Goal: Task Accomplishment & Management: Complete application form

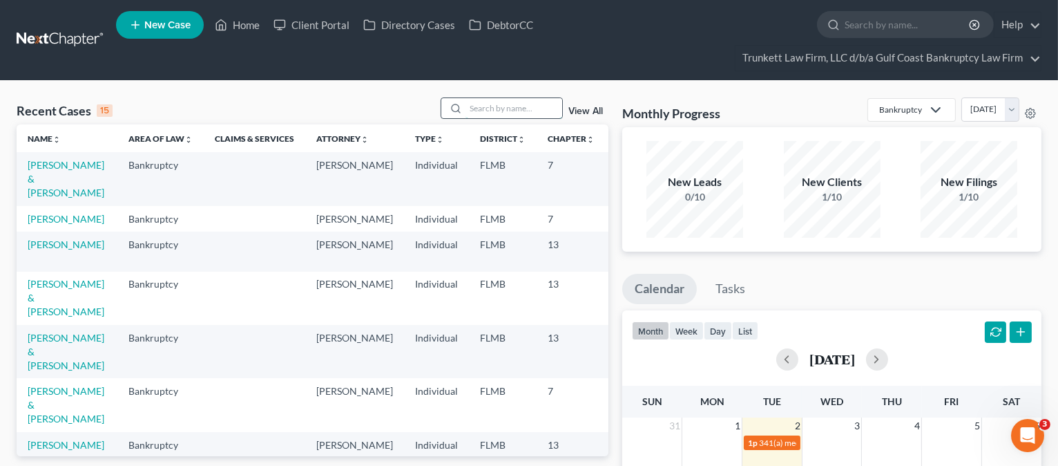
click at [502, 102] on input "search" at bounding box center [514, 108] width 97 height 20
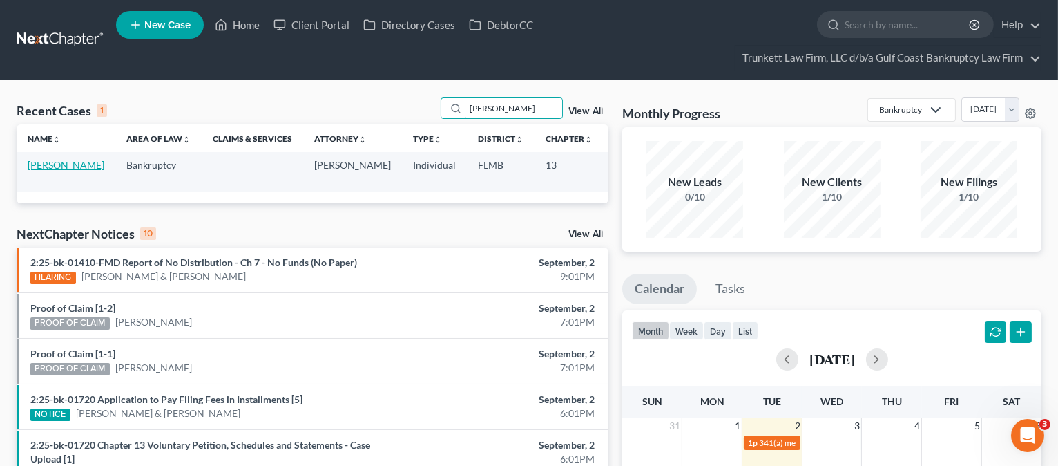
type input "Frison"
click at [42, 166] on link "[PERSON_NAME]" at bounding box center [66, 165] width 77 height 12
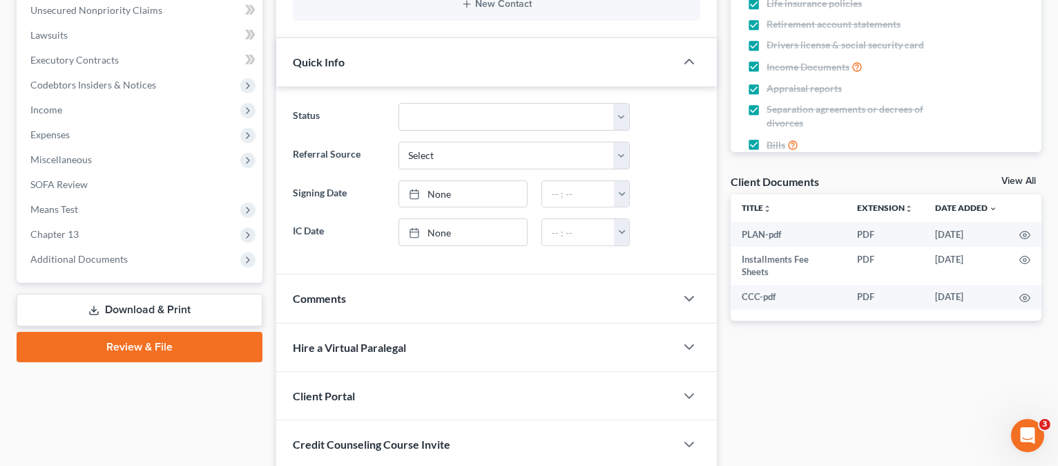
scroll to position [408, 0]
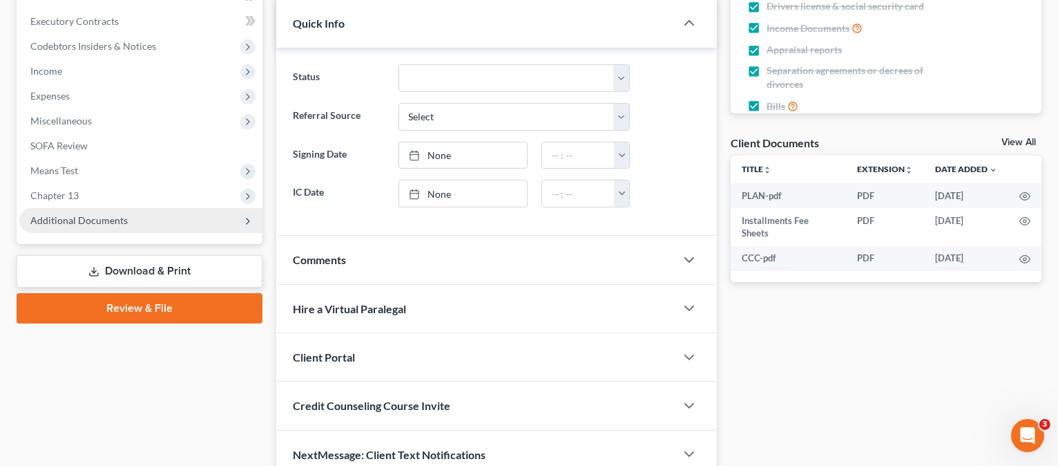
click at [69, 220] on span "Additional Documents" at bounding box center [78, 220] width 97 height 12
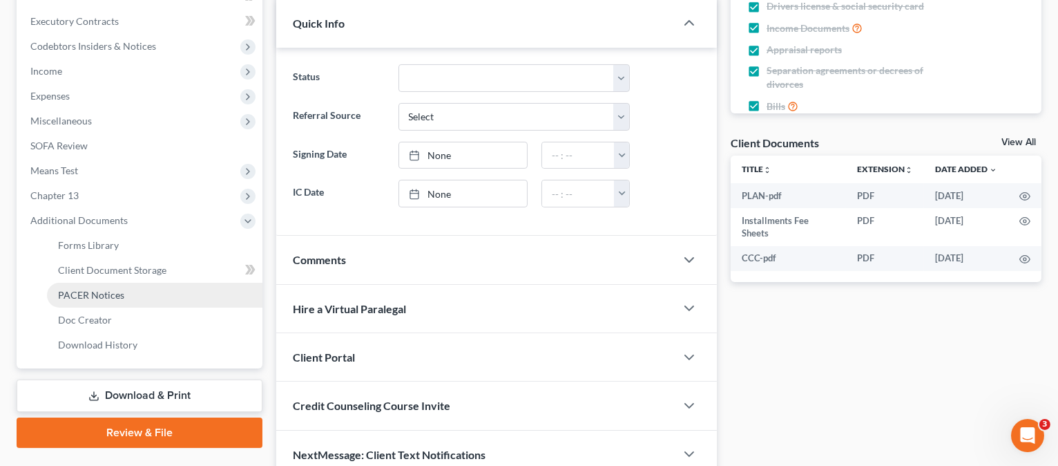
click at [79, 289] on span "PACER Notices" at bounding box center [91, 295] width 66 height 12
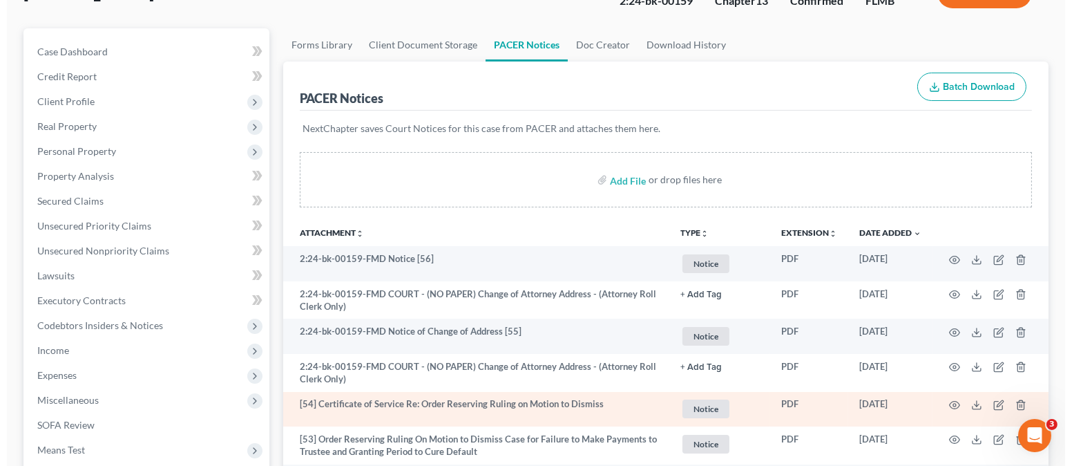
scroll to position [184, 0]
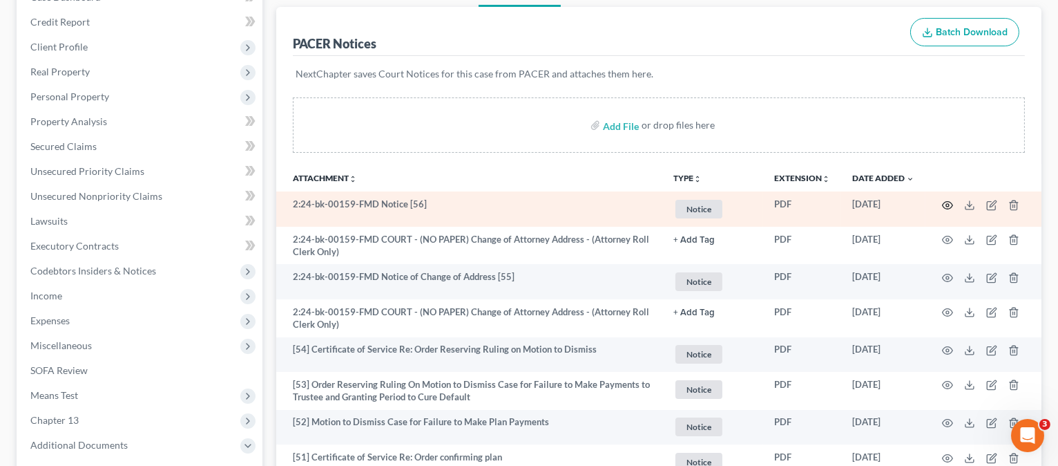
click at [946, 201] on icon "button" at bounding box center [947, 205] width 11 height 11
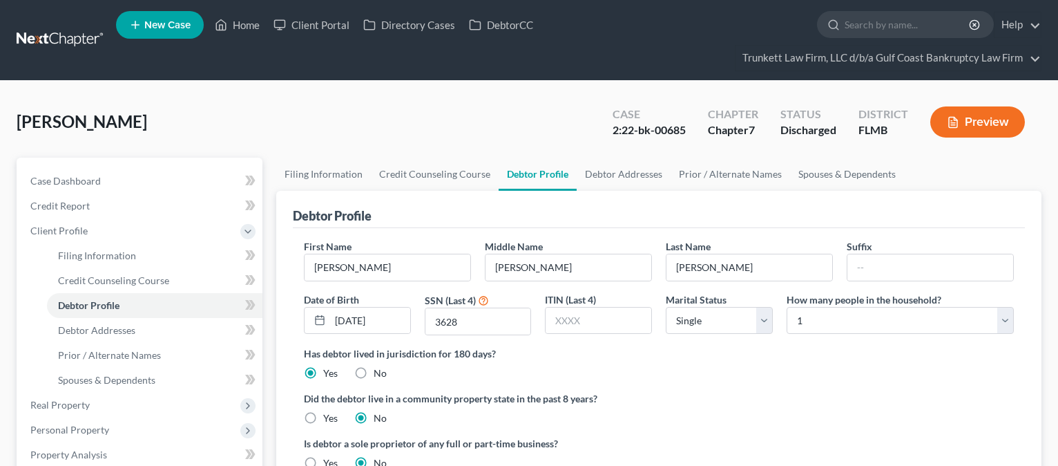
select select "0"
drag, startPoint x: 250, startPoint y: 25, endPoint x: 246, endPoint y: 36, distance: 11.8
click at [250, 26] on link "Home" at bounding box center [237, 24] width 59 height 25
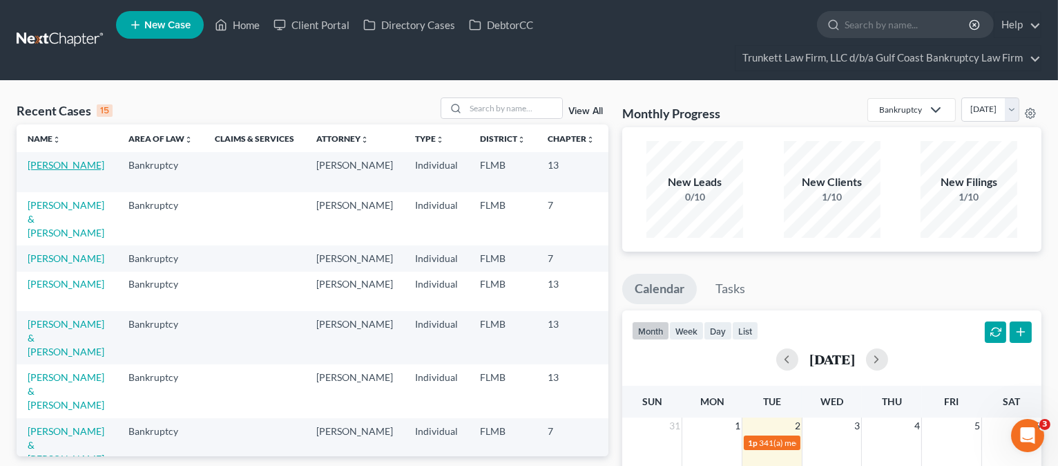
click at [56, 171] on link "[PERSON_NAME]" at bounding box center [66, 165] width 77 height 12
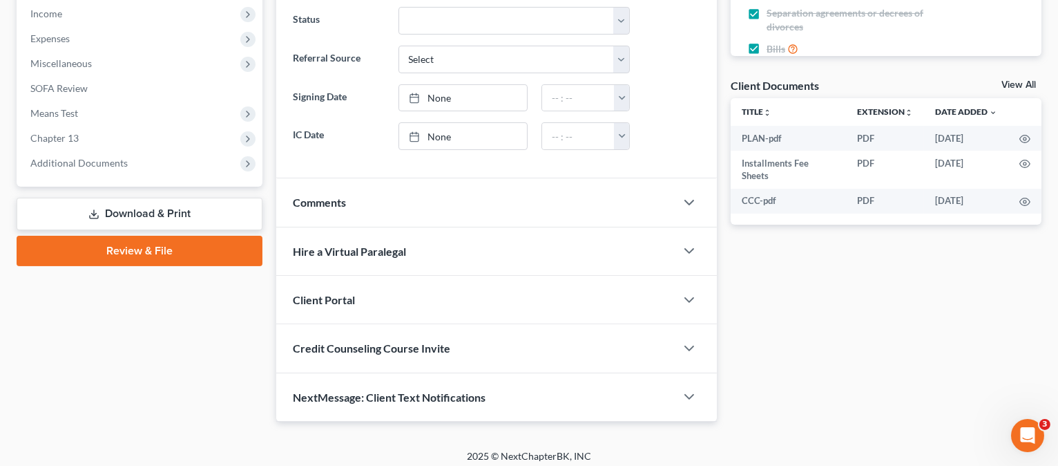
scroll to position [470, 0]
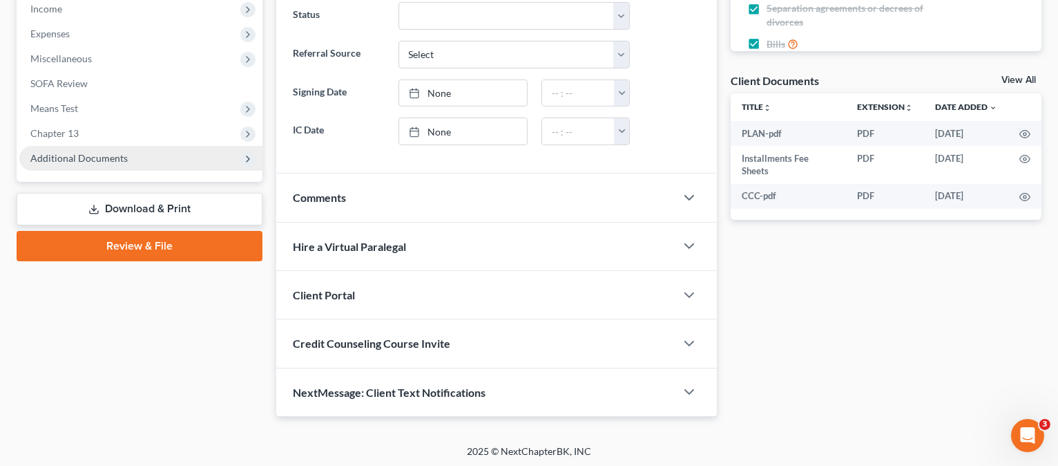
click at [54, 160] on span "Additional Documents" at bounding box center [78, 158] width 97 height 12
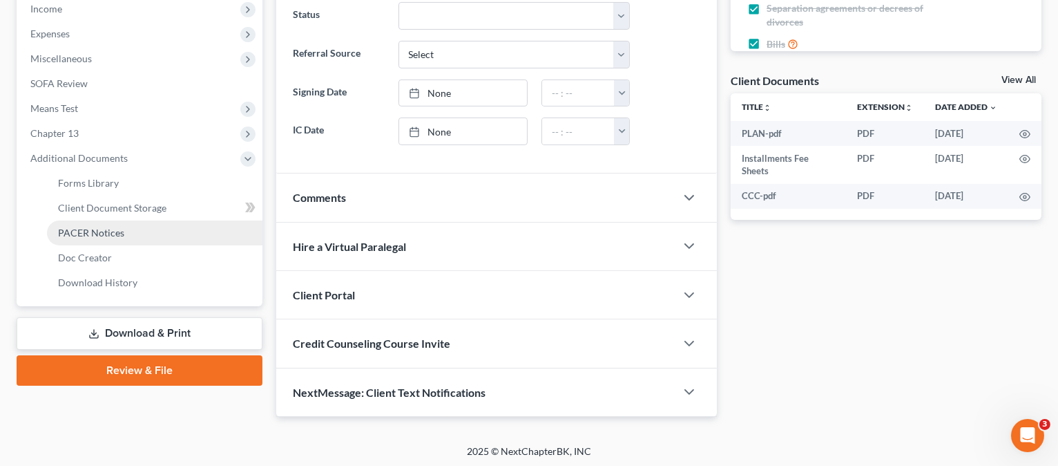
click at [77, 231] on span "PACER Notices" at bounding box center [91, 233] width 66 height 12
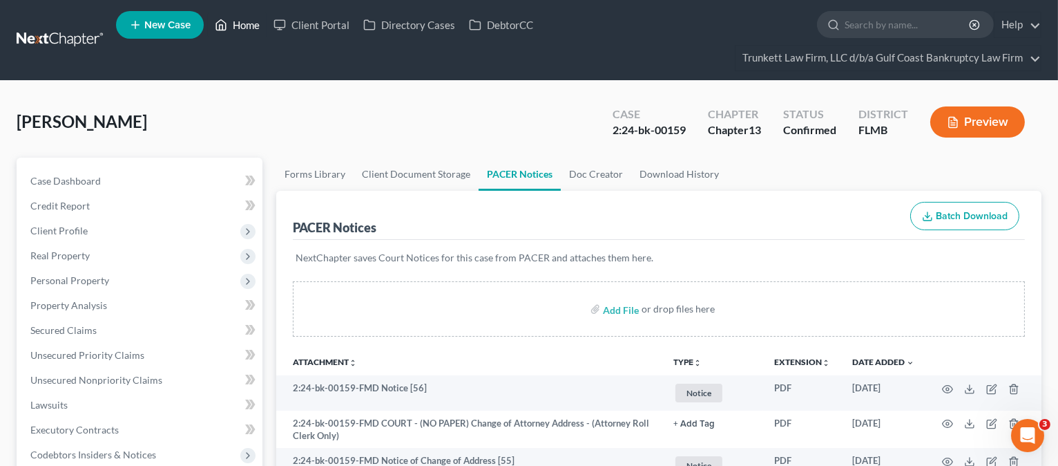
click at [256, 23] on link "Home" at bounding box center [237, 24] width 59 height 25
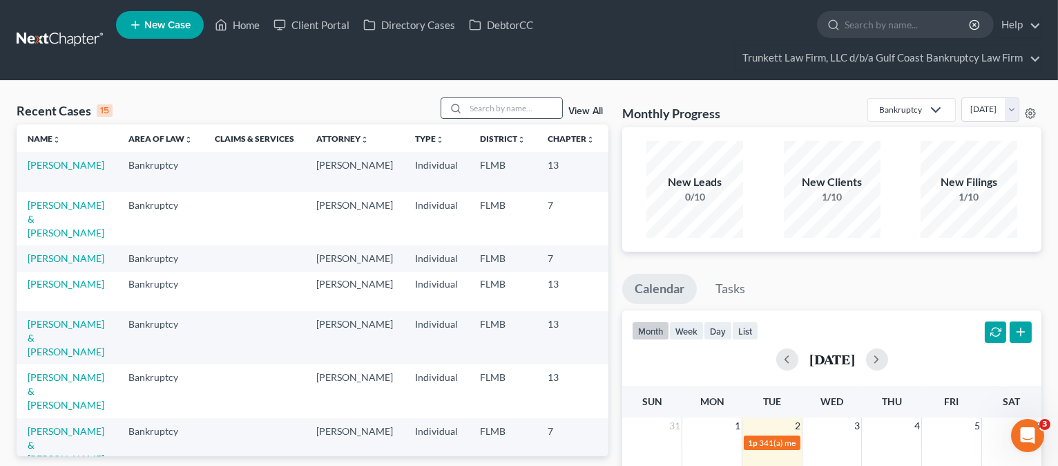
click at [500, 109] on input "search" at bounding box center [514, 108] width 97 height 20
type input "h"
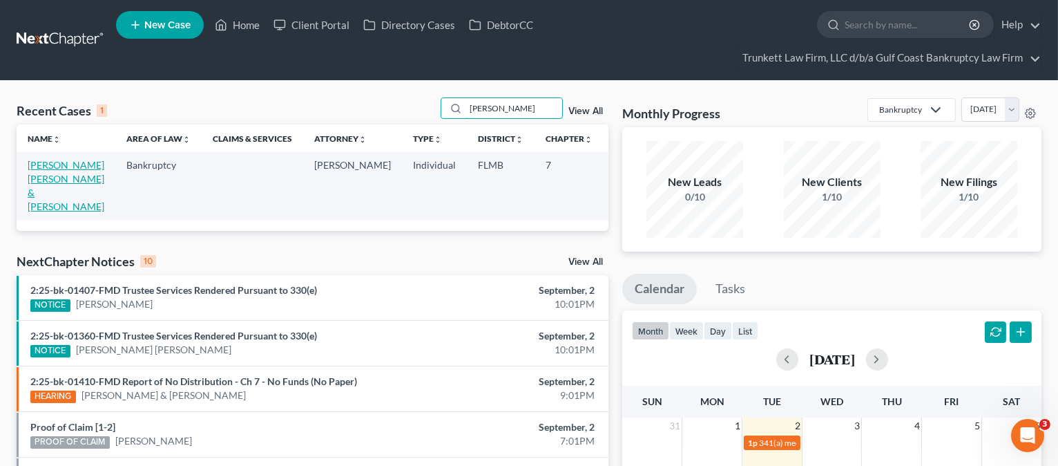
type input "[PERSON_NAME]"
click at [43, 194] on link "[PERSON_NAME] [PERSON_NAME] & [PERSON_NAME]" at bounding box center [66, 185] width 77 height 53
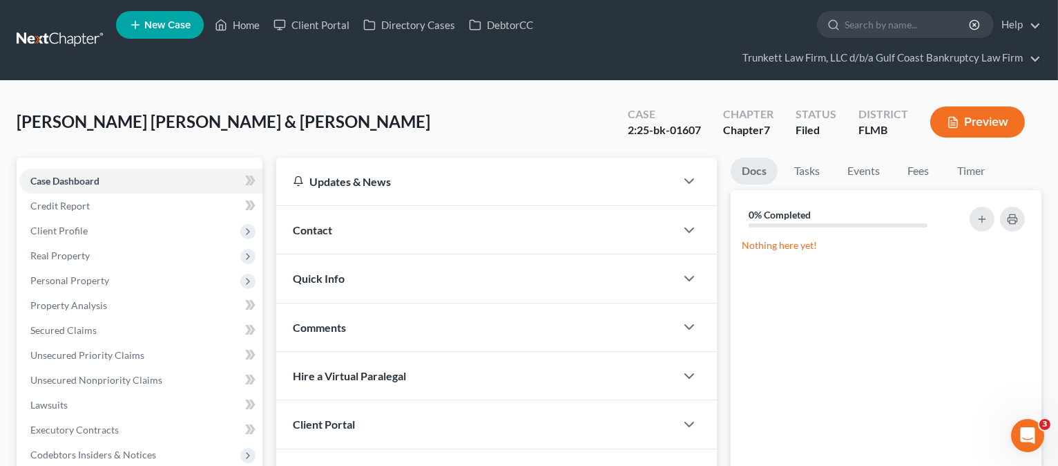
click at [982, 120] on button "Preview" at bounding box center [978, 121] width 95 height 31
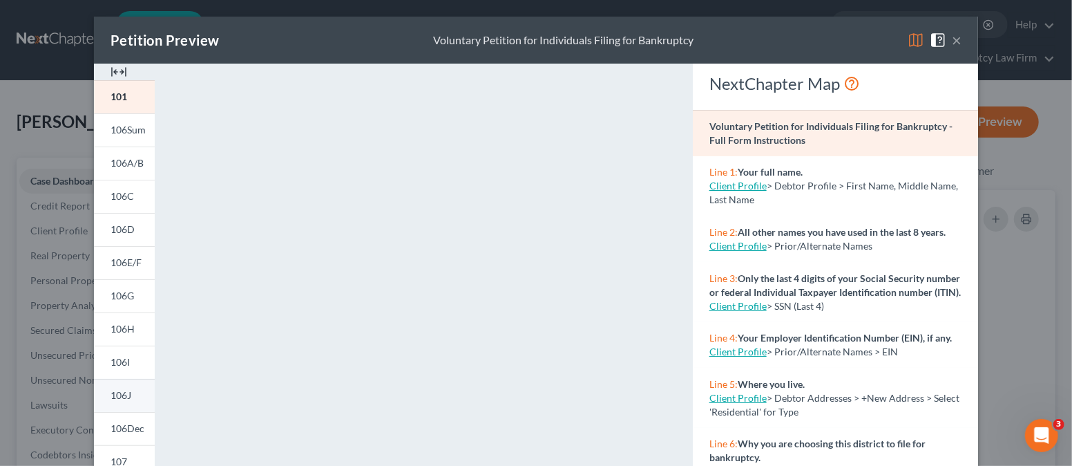
click at [120, 397] on span "106J" at bounding box center [121, 395] width 21 height 12
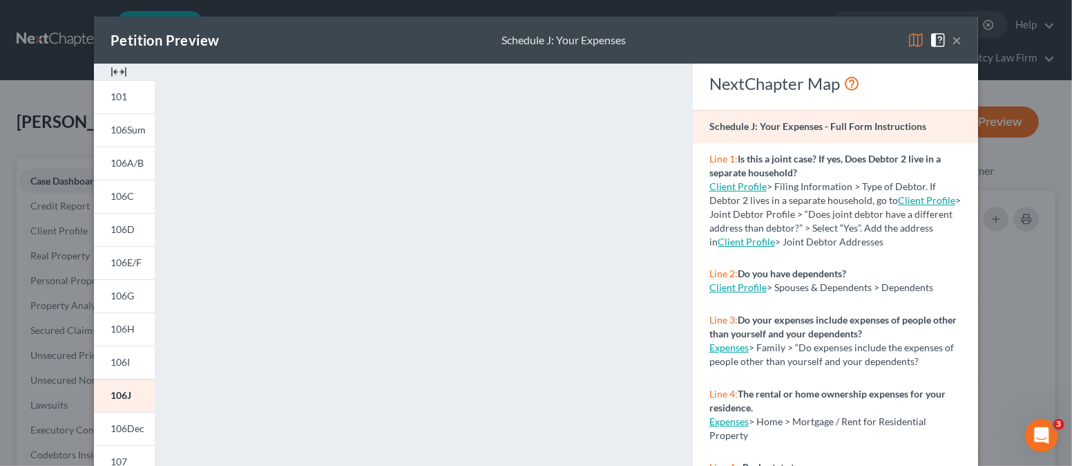
click at [952, 39] on button "×" at bounding box center [957, 40] width 10 height 17
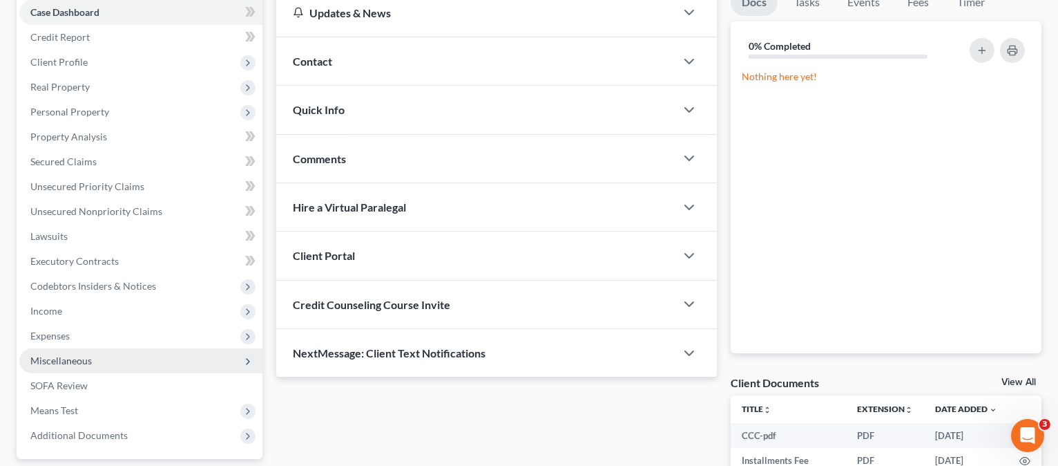
scroll to position [184, 0]
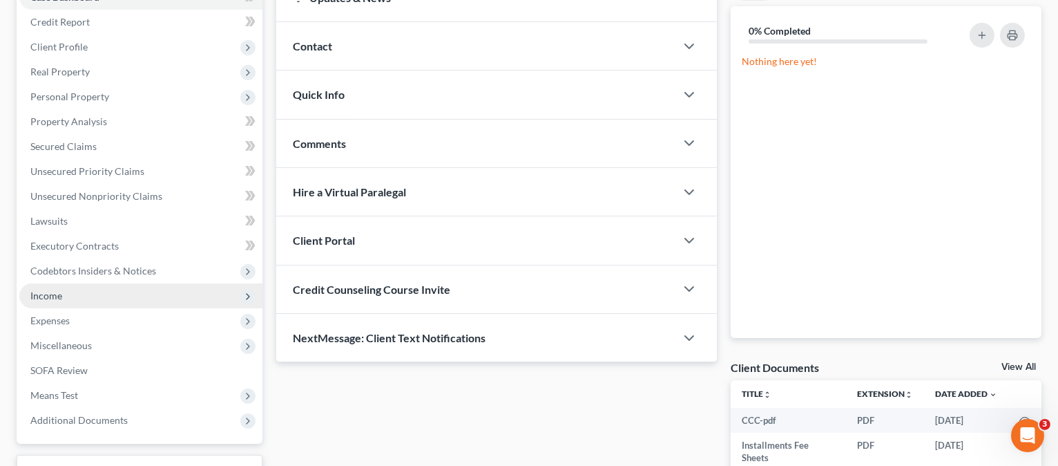
click at [46, 294] on span "Income" at bounding box center [46, 295] width 32 height 12
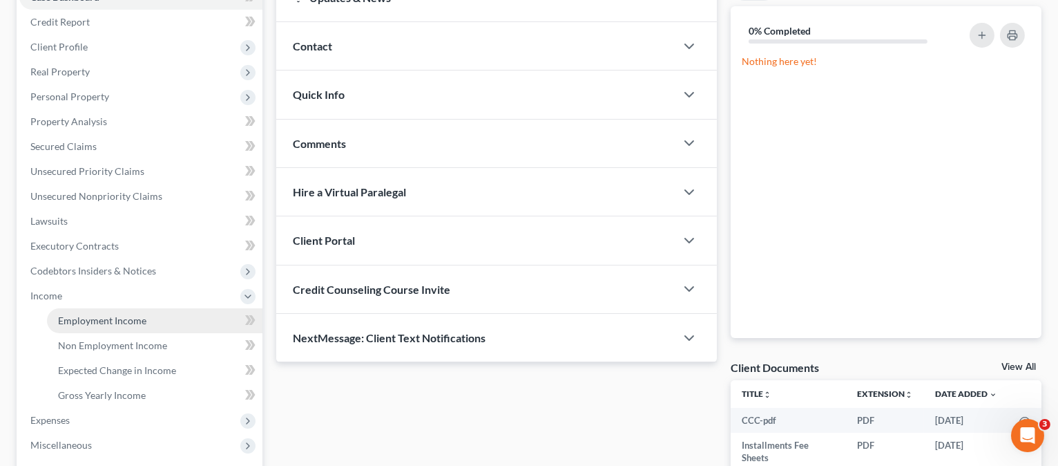
click at [97, 314] on span "Employment Income" at bounding box center [102, 320] width 88 height 12
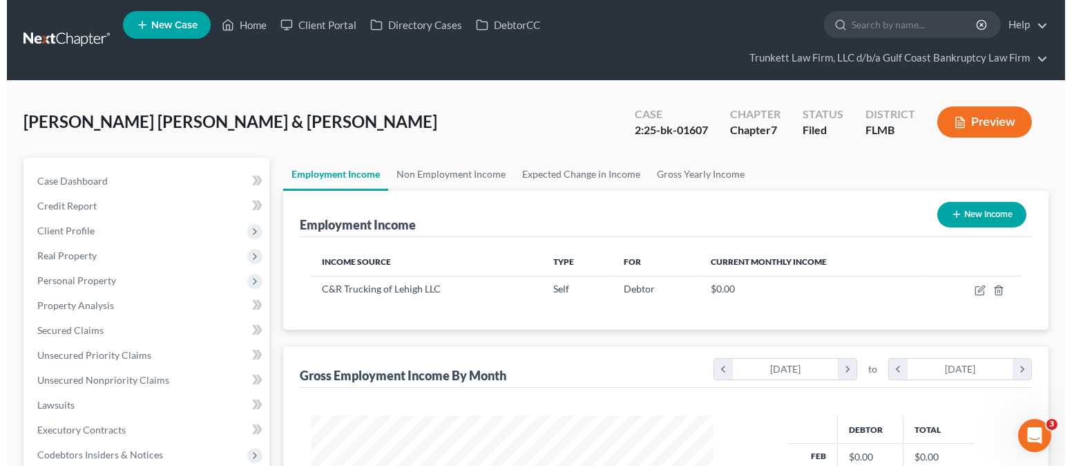
scroll to position [247, 430]
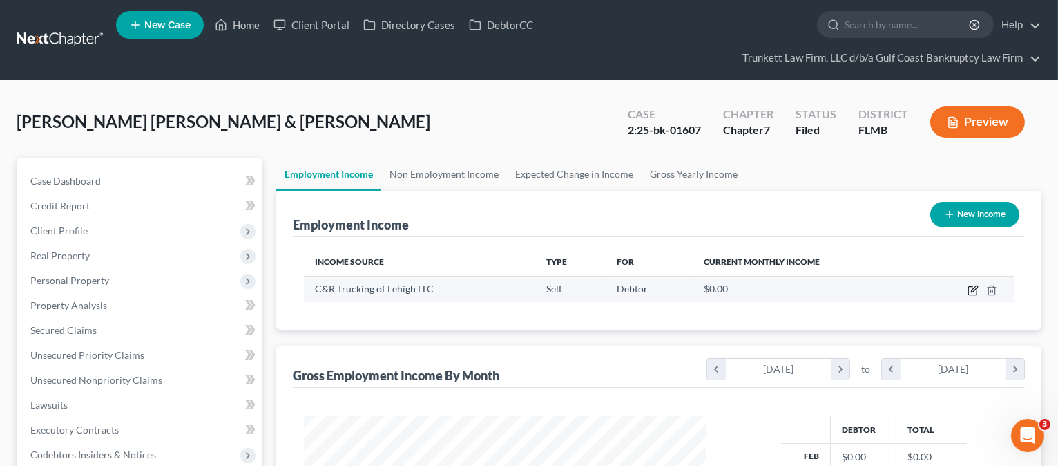
click at [976, 289] on icon "button" at bounding box center [973, 290] width 11 height 11
select select "1"
select select "9"
select select "0"
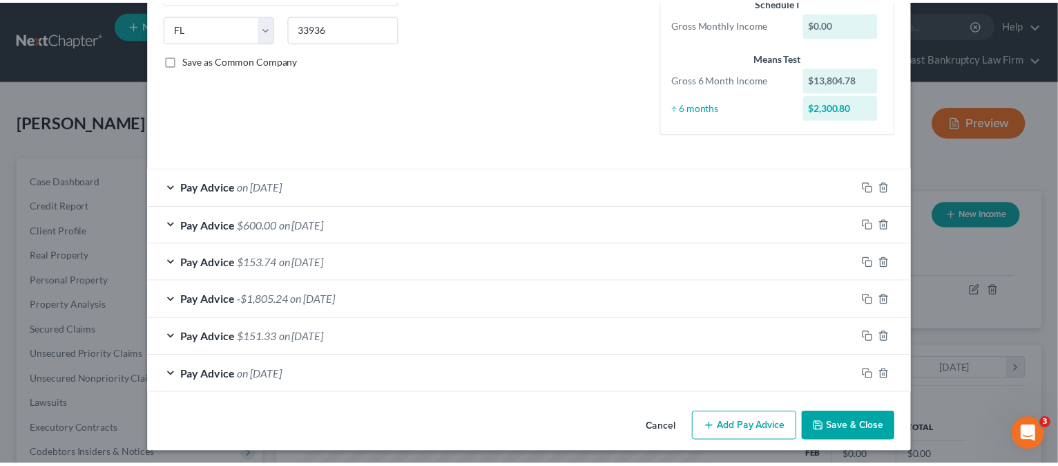
scroll to position [274, 0]
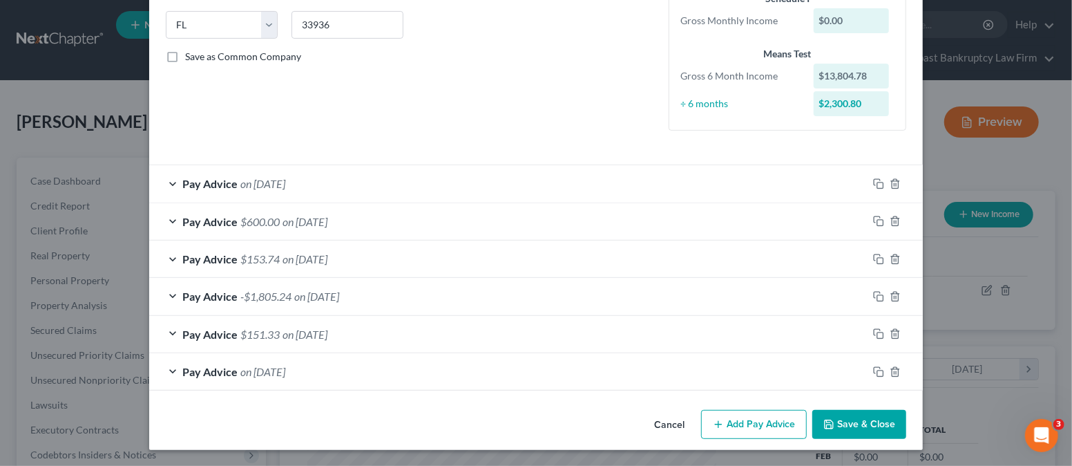
click at [853, 418] on button "Save & Close" at bounding box center [859, 424] width 94 height 29
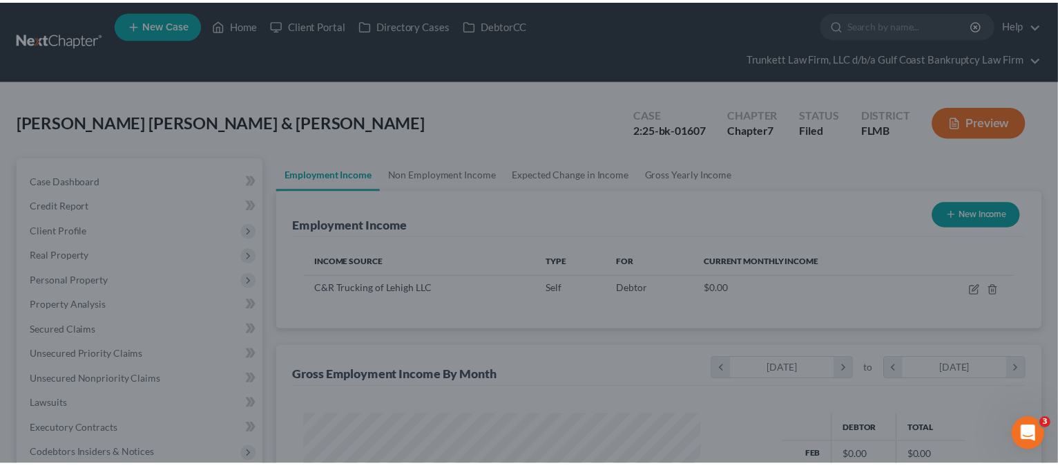
scroll to position [690618, 690435]
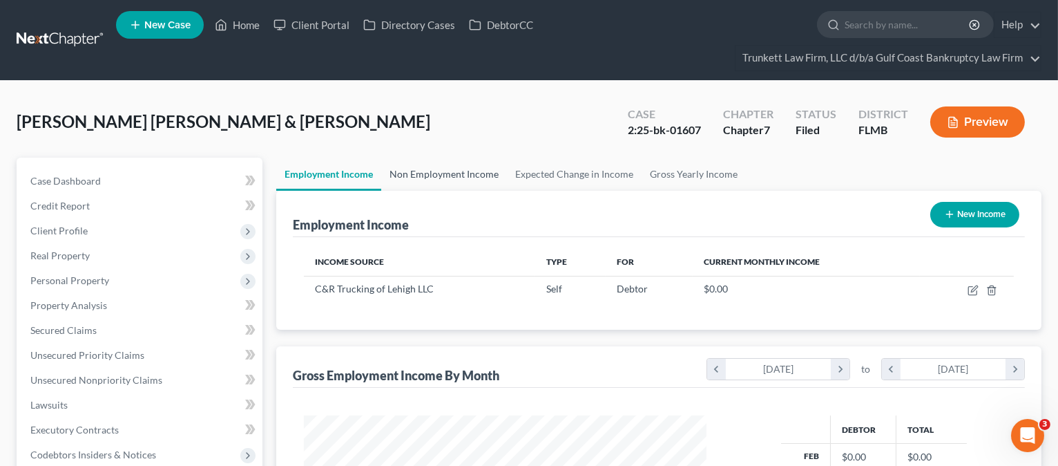
click at [428, 167] on link "Non Employment Income" at bounding box center [444, 174] width 126 height 33
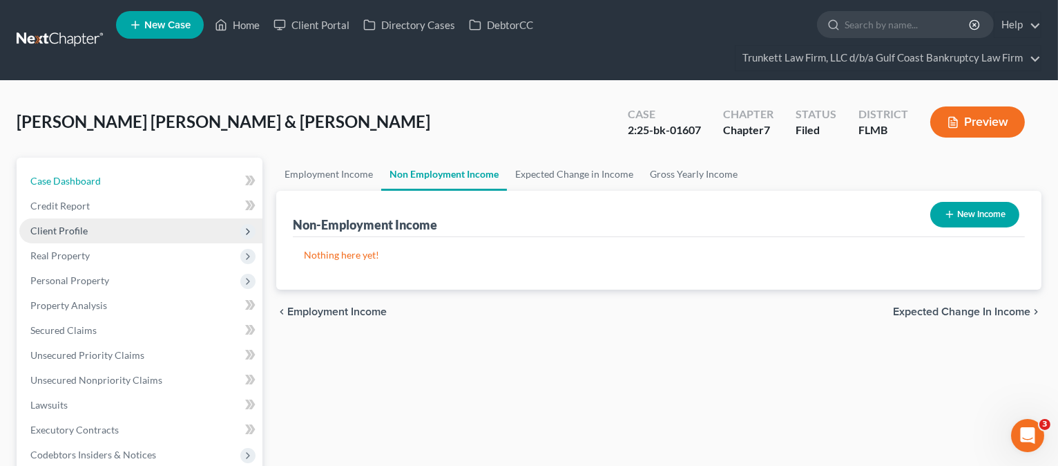
drag, startPoint x: 115, startPoint y: 178, endPoint x: 207, endPoint y: 236, distance: 108.7
click at [115, 178] on link "Case Dashboard" at bounding box center [140, 181] width 243 height 25
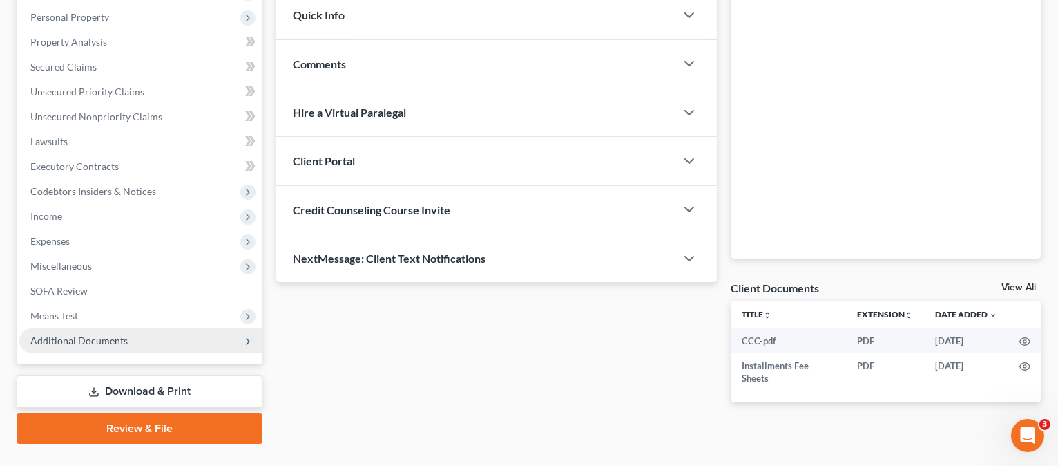
scroll to position [276, 0]
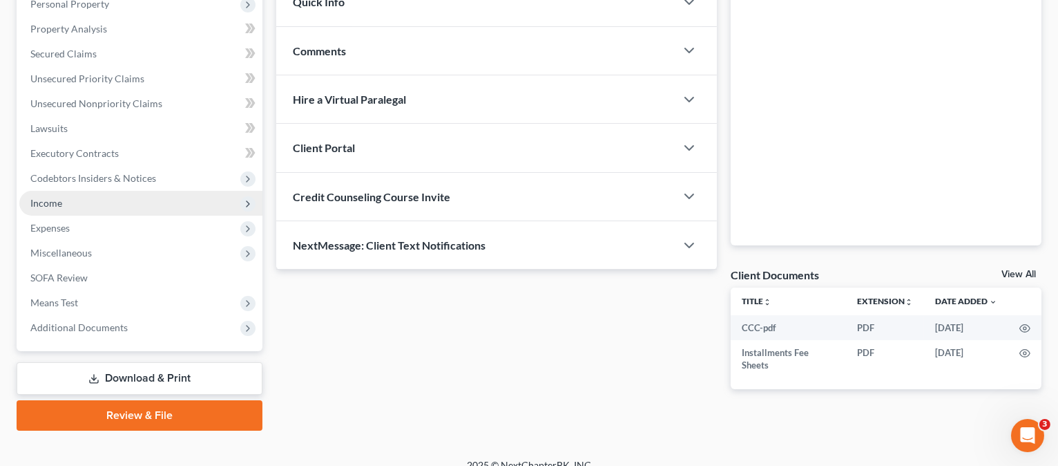
click at [66, 202] on span "Income" at bounding box center [140, 203] width 243 height 25
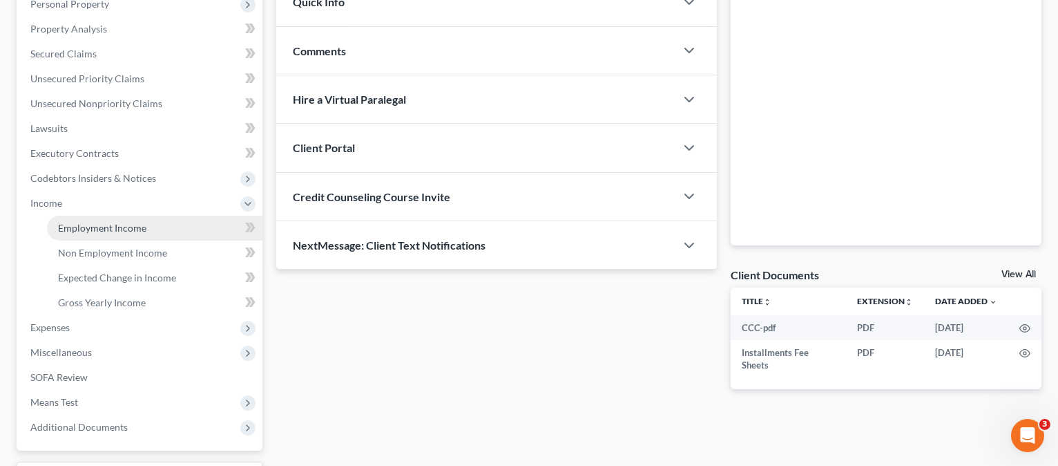
click at [138, 223] on span "Employment Income" at bounding box center [102, 228] width 88 height 12
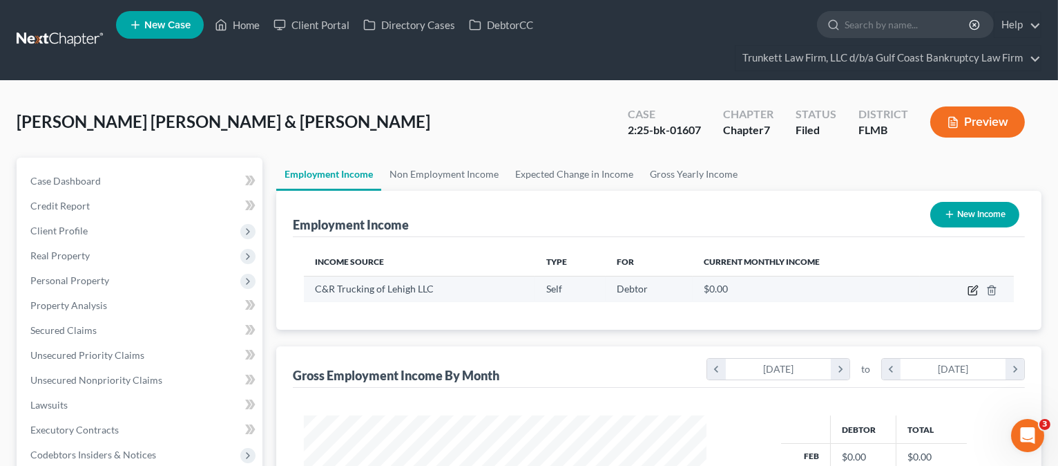
click at [974, 294] on icon "button" at bounding box center [973, 290] width 11 height 11
select select "1"
select select "9"
select select "0"
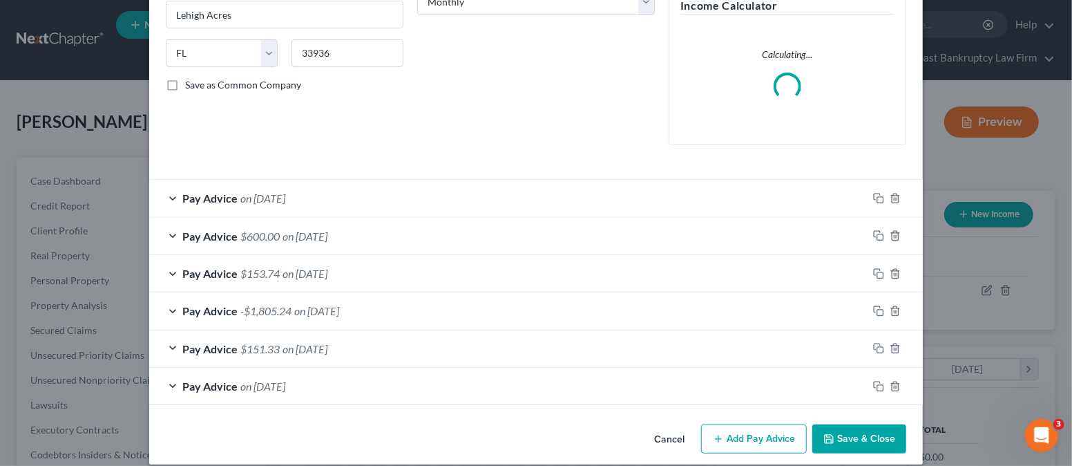
scroll to position [260, 0]
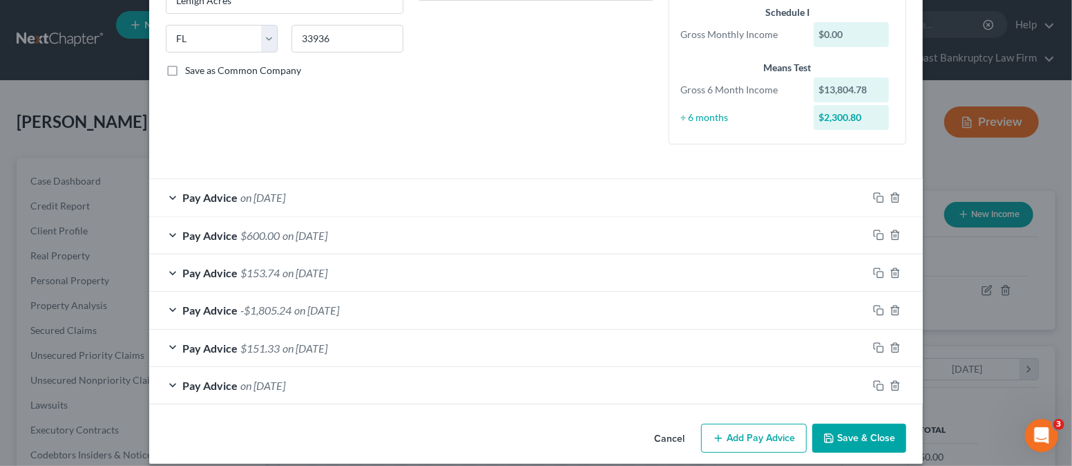
click at [378, 309] on div "Pay Advice -$1,805.24 on [DATE]" at bounding box center [508, 310] width 719 height 37
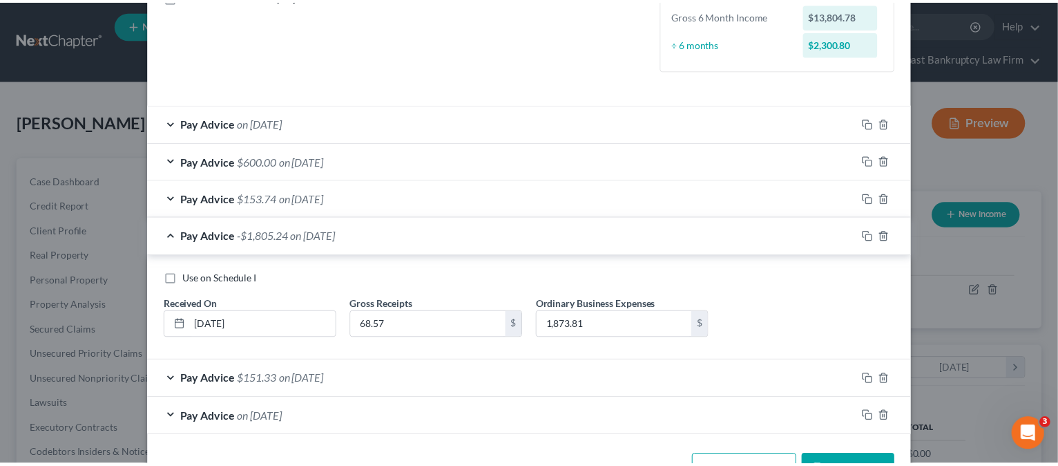
scroll to position [381, 0]
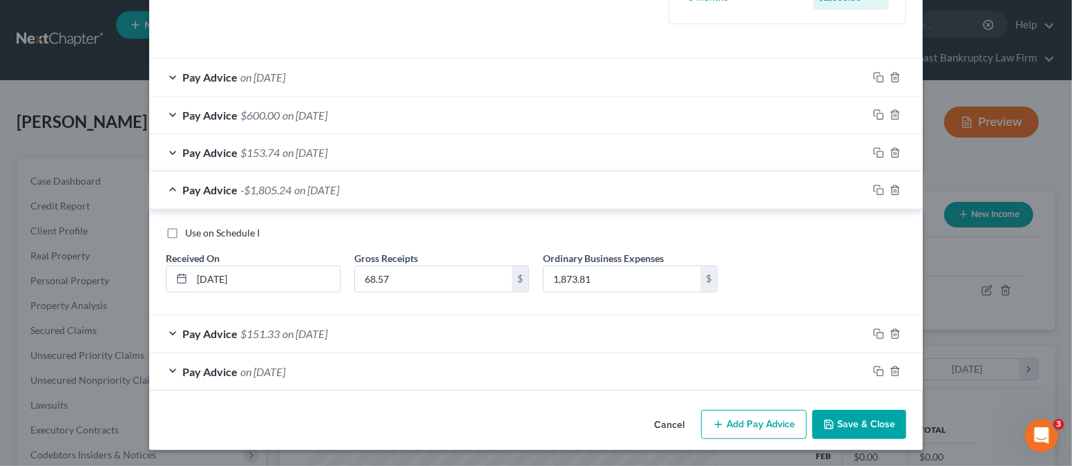
click at [826, 424] on icon "button" at bounding box center [829, 424] width 11 height 11
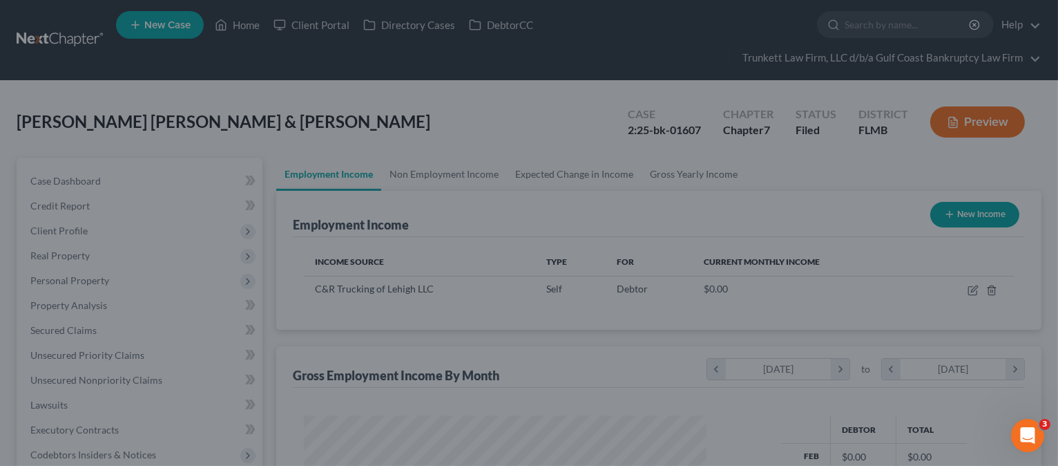
scroll to position [690618, 690435]
